Goal: Task Accomplishment & Management: Use online tool/utility

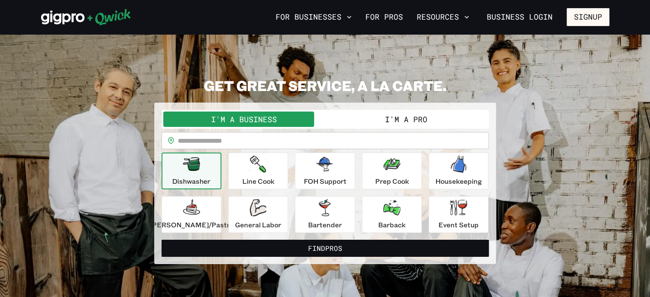
click at [382, 120] on button "I'm a Pro" at bounding box center [406, 119] width 162 height 15
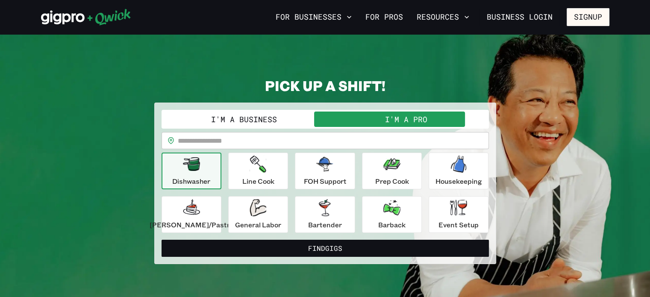
click at [204, 174] on div "Dishwasher" at bounding box center [191, 171] width 38 height 31
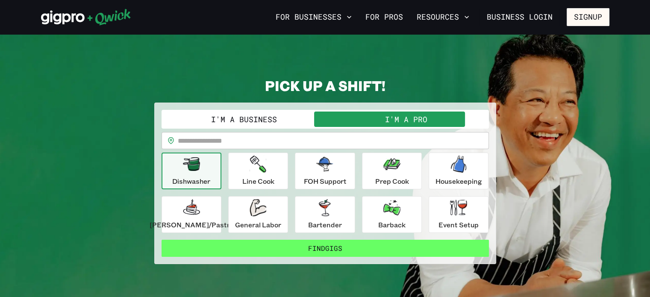
click at [239, 251] on button "Find Gigs" at bounding box center [325, 248] width 327 height 17
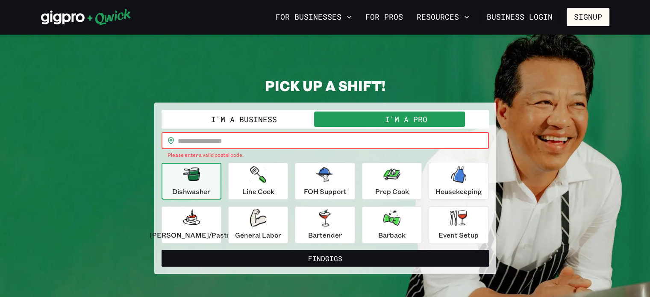
click at [250, 145] on input "text" at bounding box center [333, 140] width 311 height 17
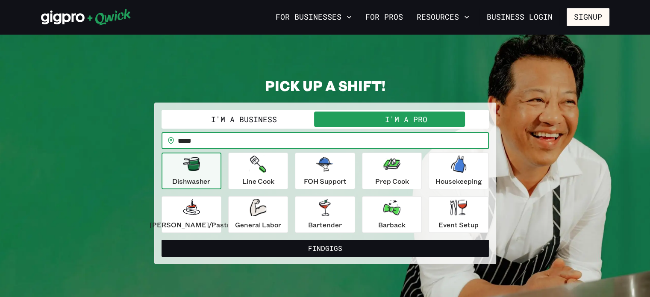
type input "*****"
click at [162, 240] on button "Find Gigs" at bounding box center [325, 248] width 327 height 17
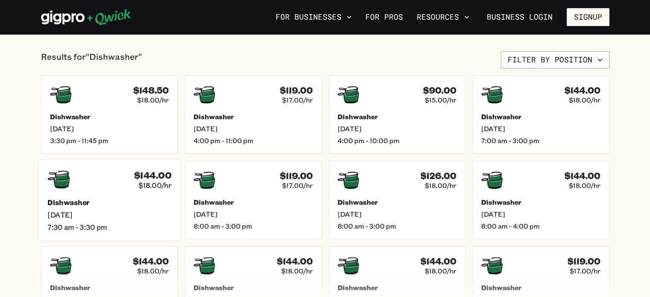
scroll to position [214, 0]
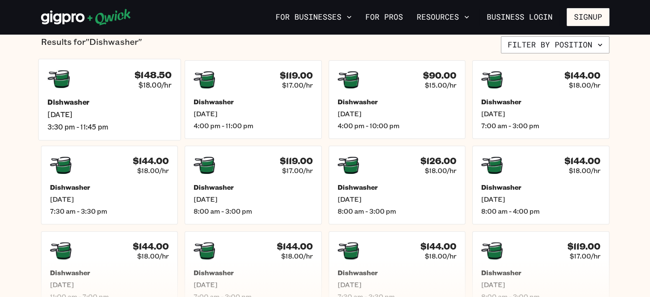
click at [154, 102] on h5 "Dishwasher" at bounding box center [109, 101] width 124 height 9
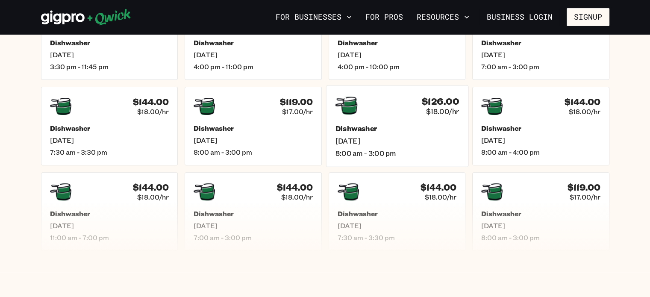
scroll to position [214, 0]
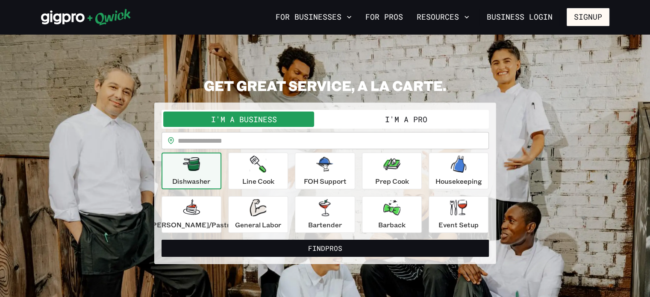
click at [419, 121] on button "I'm a Pro" at bounding box center [406, 119] width 162 height 15
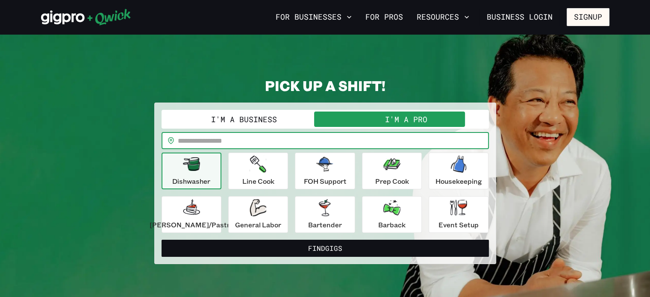
click at [315, 145] on input "text" at bounding box center [333, 140] width 311 height 17
type input "*****"
click at [162, 240] on button "Find Gigs" at bounding box center [325, 248] width 327 height 17
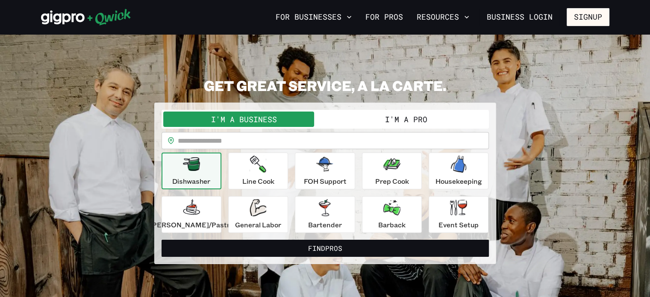
click at [383, 121] on button "I'm a Pro" at bounding box center [406, 119] width 162 height 15
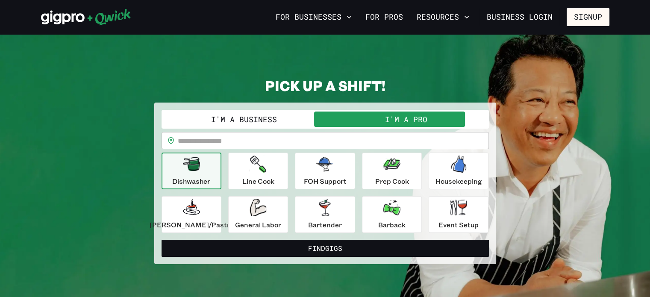
click at [221, 182] on button "Dishwasher" at bounding box center [192, 171] width 60 height 37
click at [459, 212] on div "Event Setup" at bounding box center [458, 214] width 40 height 31
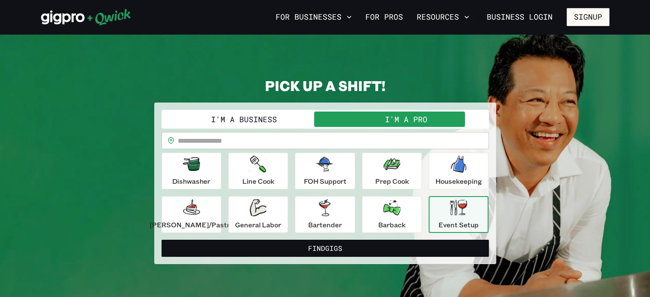
click at [256, 138] on input "text" at bounding box center [333, 140] width 311 height 17
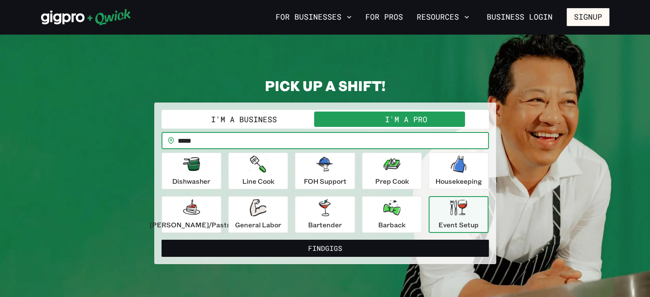
type input "*****"
click at [162, 240] on button "Find Gigs" at bounding box center [325, 248] width 327 height 17
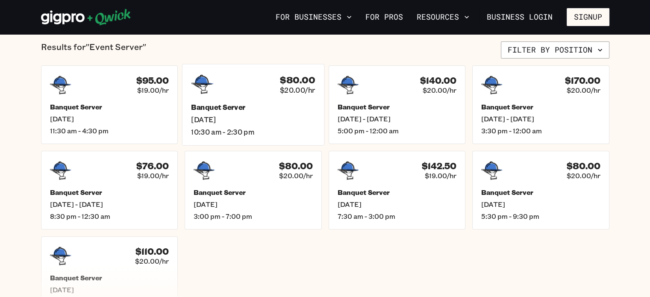
scroll to position [214, 0]
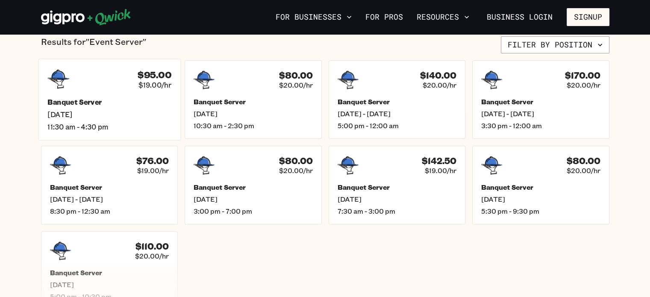
click at [121, 92] on div "$95.00 $19.00/hr Banquet Server Tue, Aug 19 11:30 am - 4:30 pm" at bounding box center [109, 100] width 142 height 82
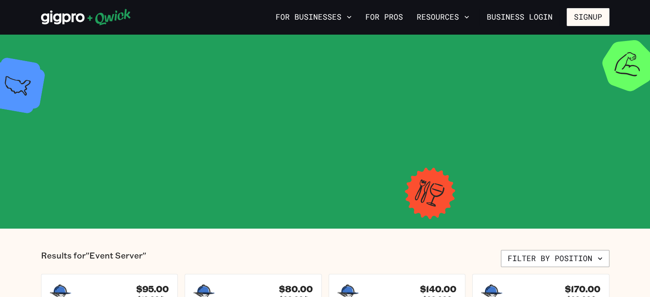
scroll to position [214, 0]
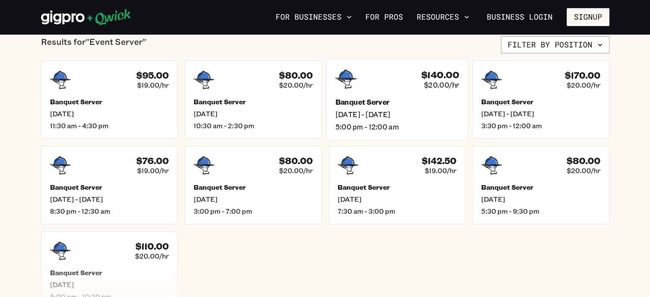
click at [426, 100] on h5 "Banquet Server" at bounding box center [397, 101] width 124 height 9
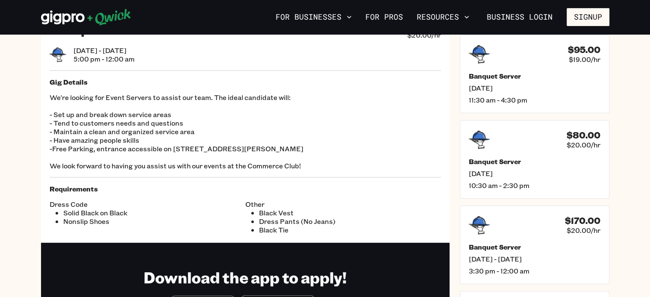
scroll to position [43, 0]
